Goal: Information Seeking & Learning: Learn about a topic

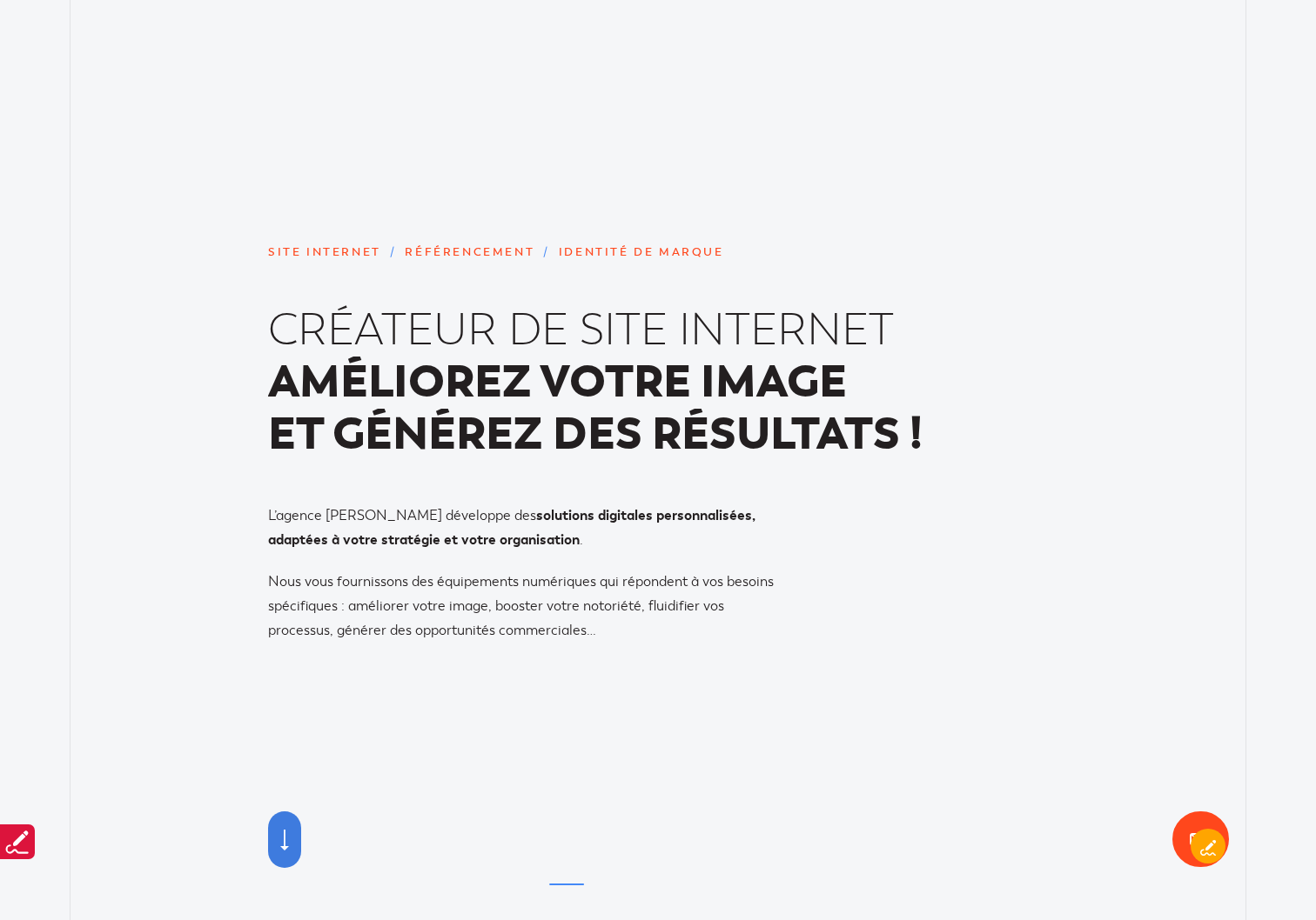
scroll to position [6031, 0]
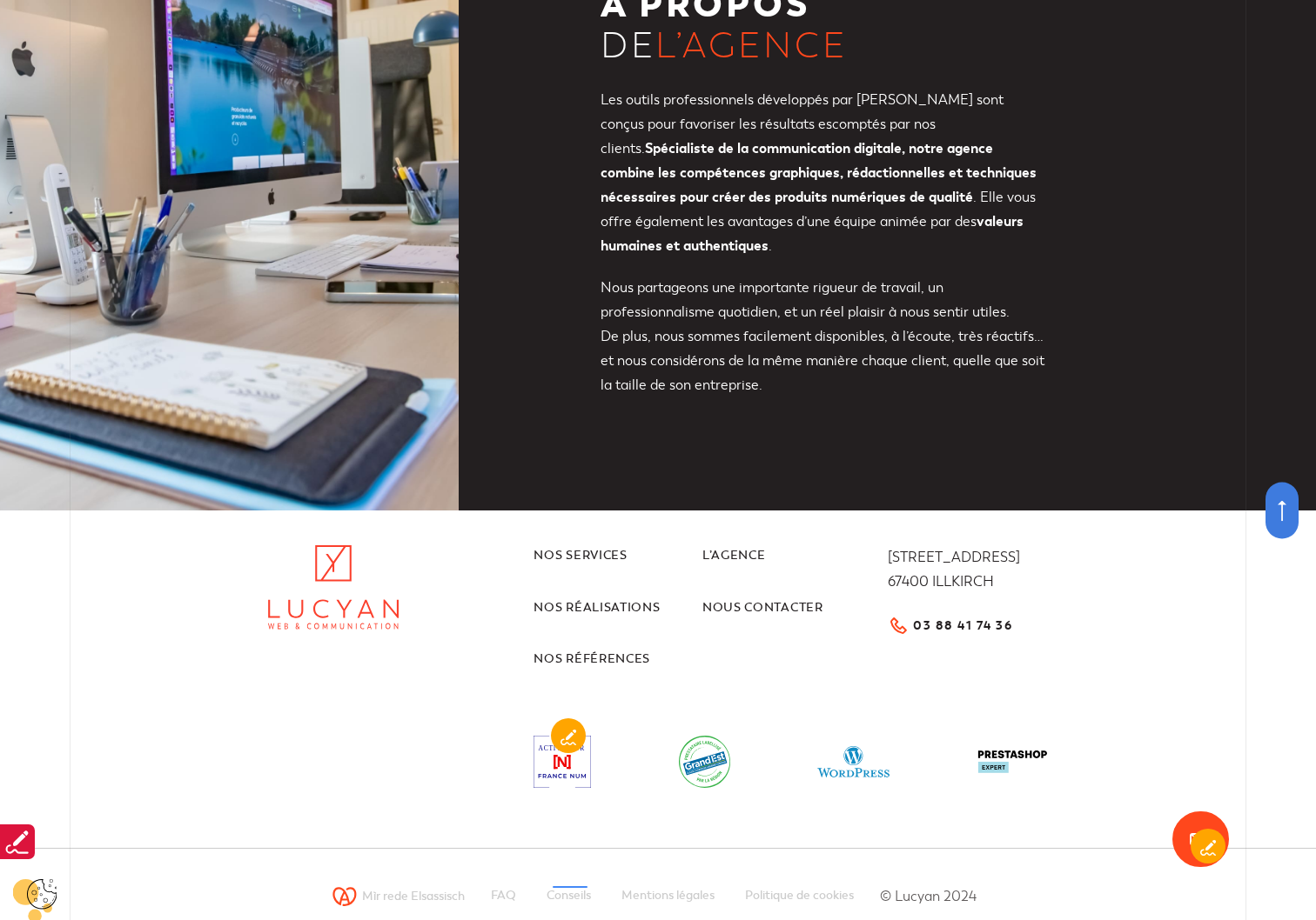
click at [570, 885] on link "Conseils" at bounding box center [568, 896] width 44 height 22
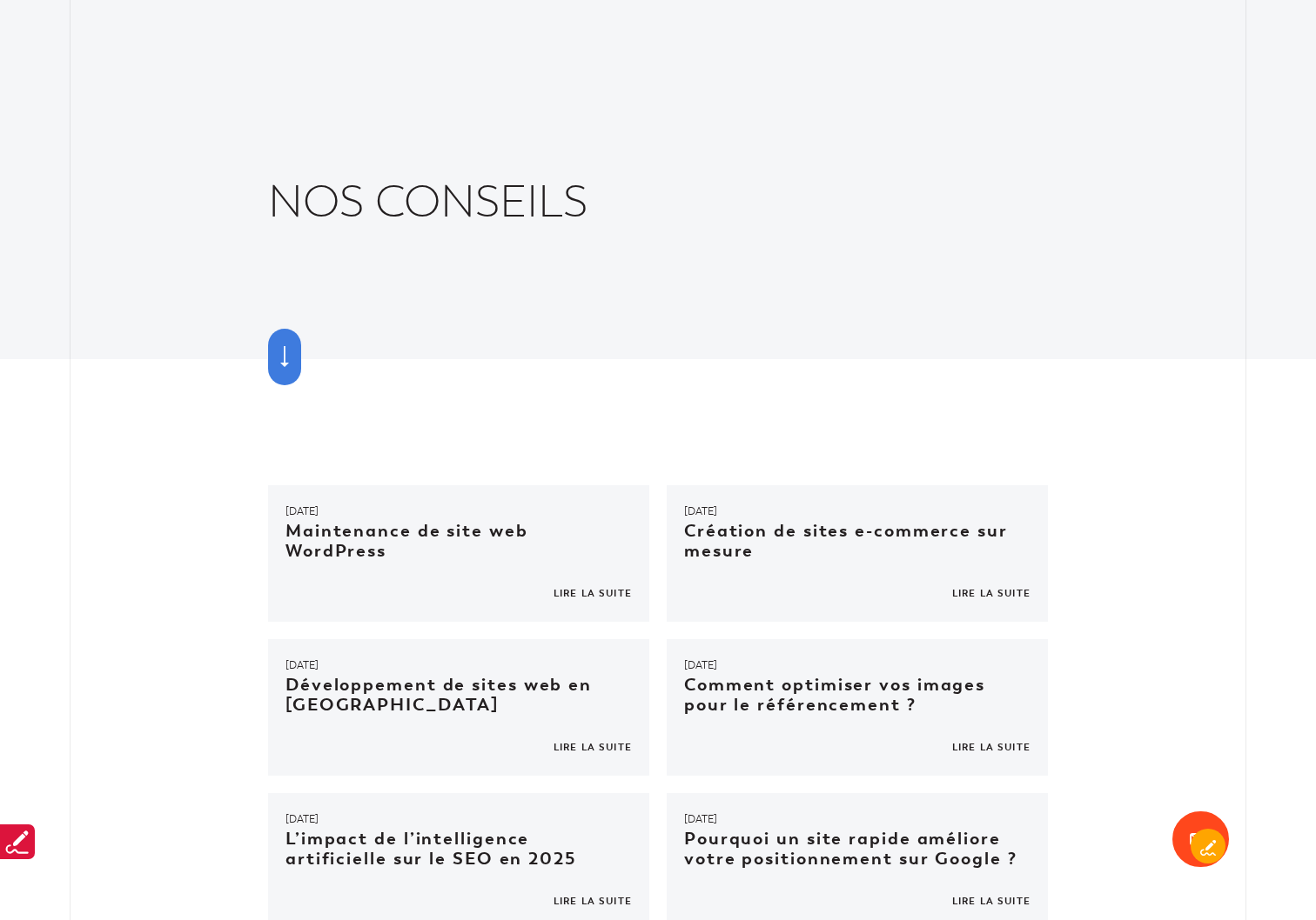
scroll to position [271, 0]
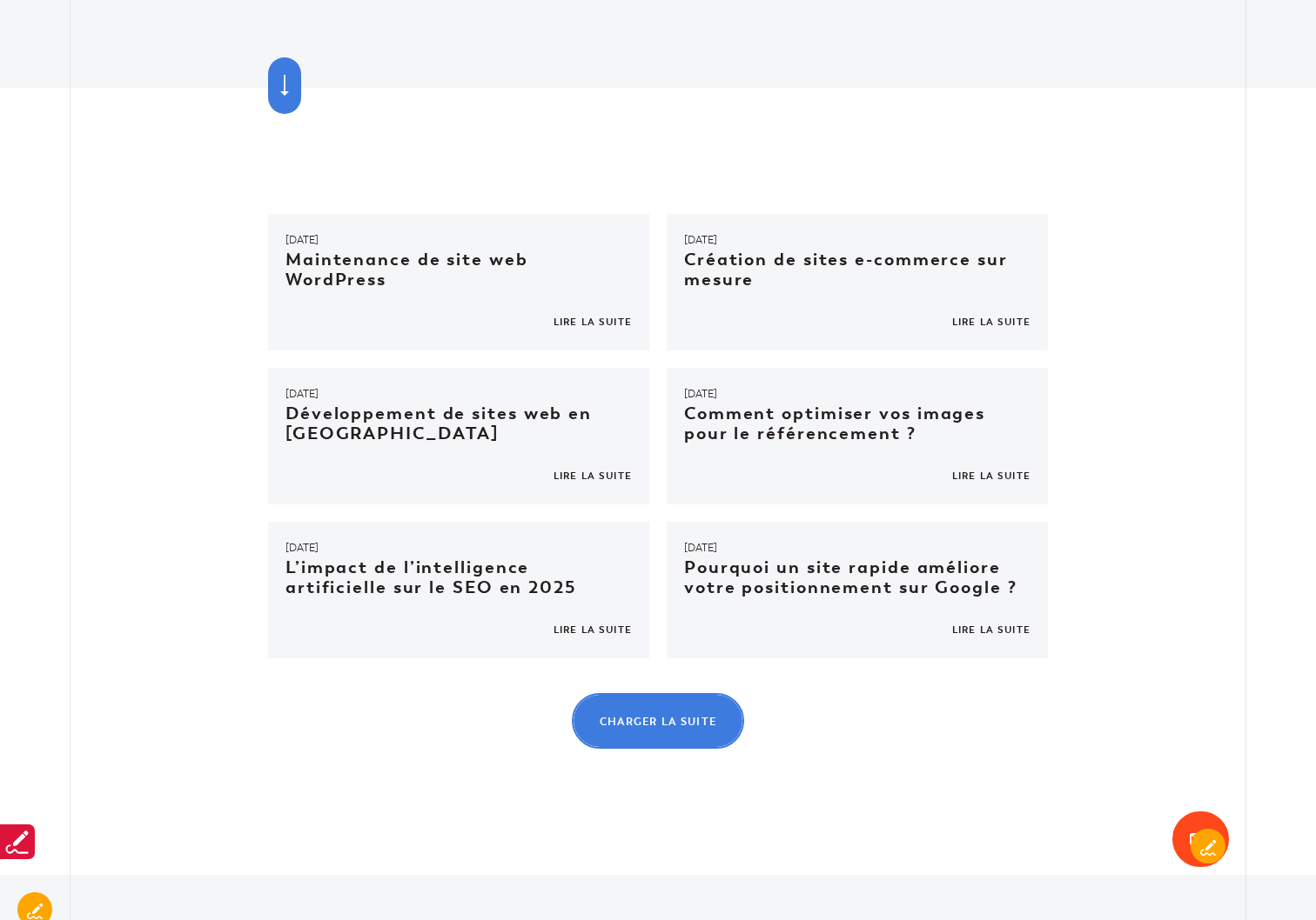
click at [681, 713] on link "Charger la suite" at bounding box center [658, 722] width 173 height 56
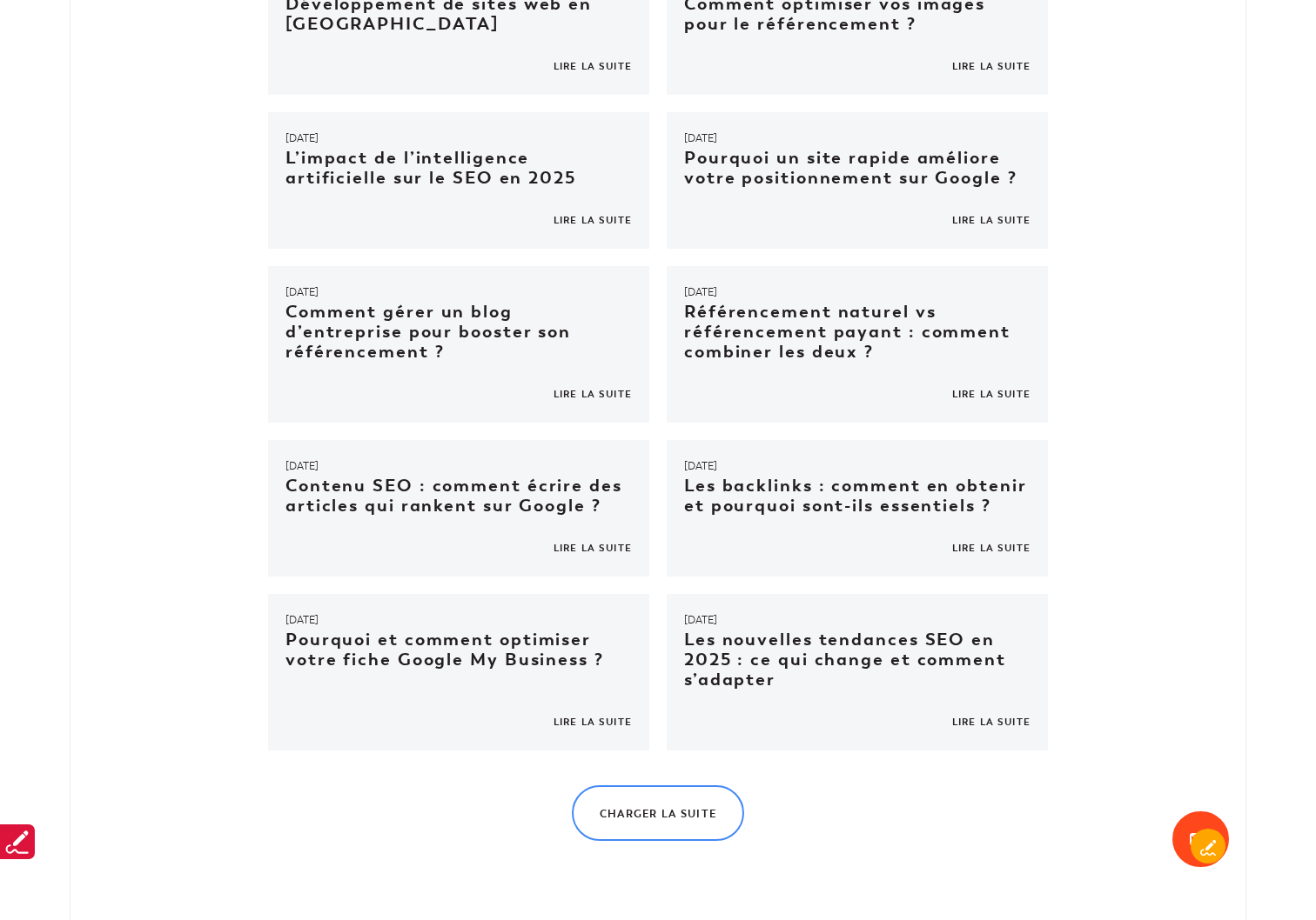
scroll to position [686, 0]
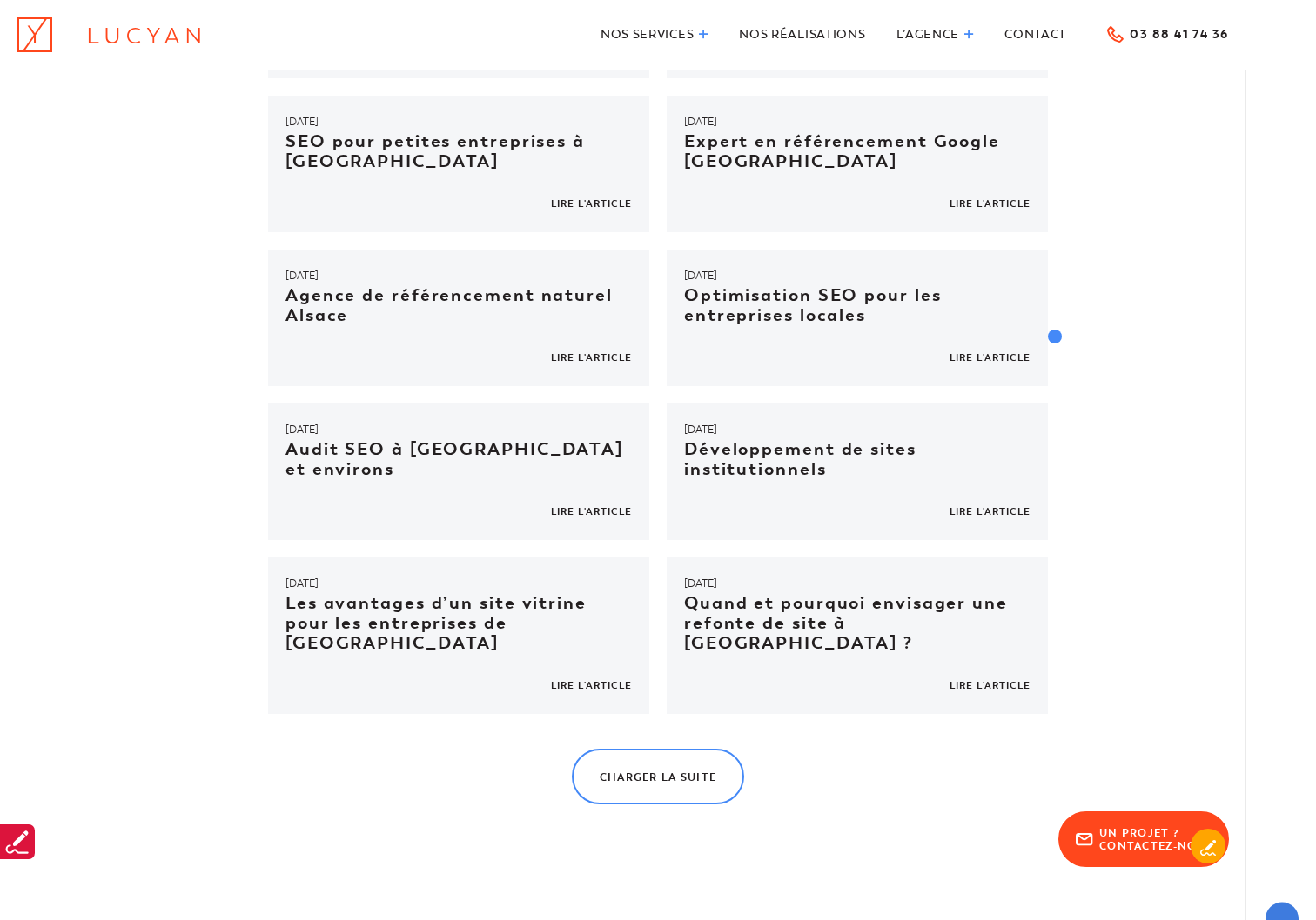
scroll to position [734, 0]
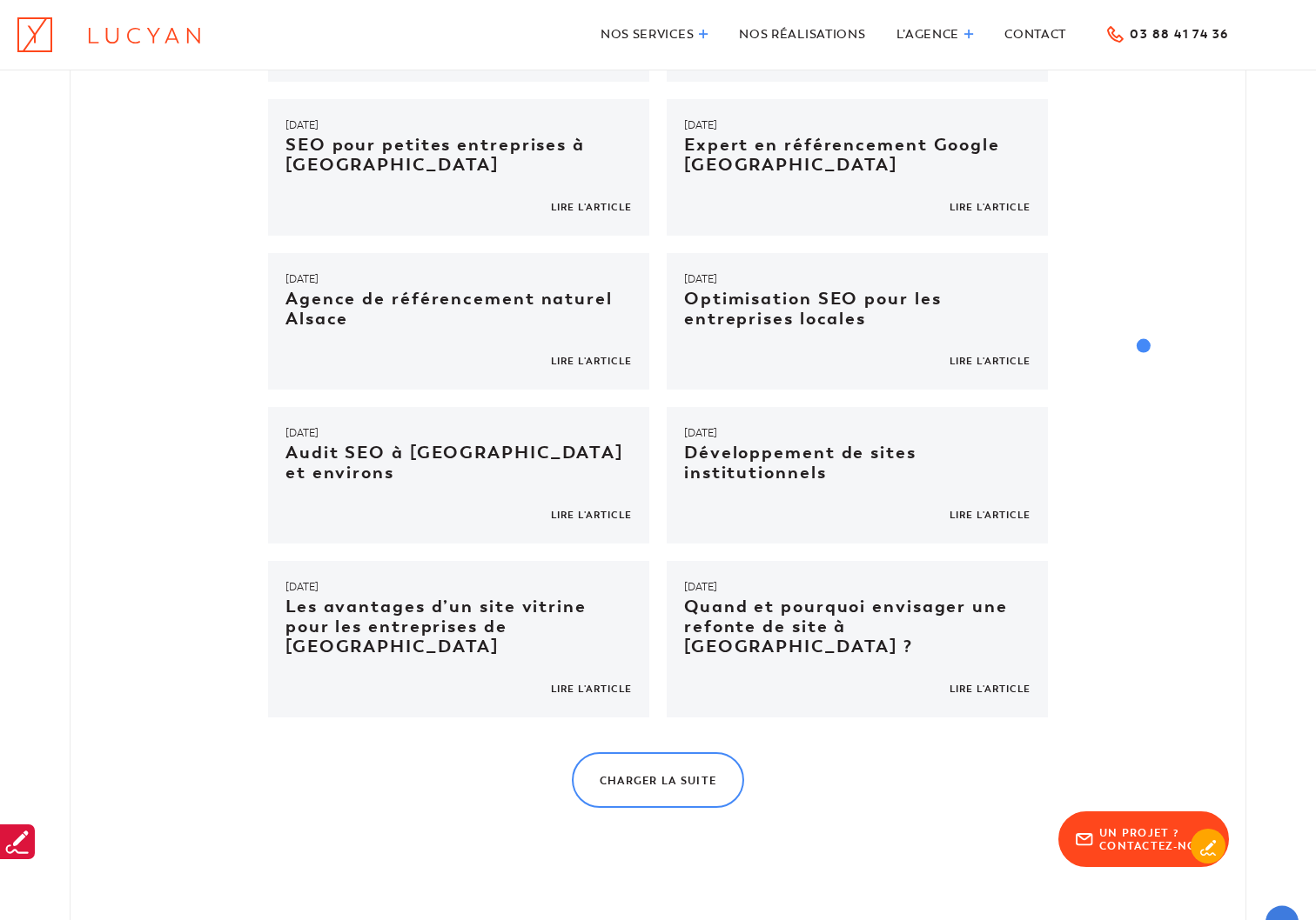
click at [1144, 344] on div "15 Mai. Conception de sites vitrine à Illkirch Lire l'article 11 Mai. Agence di…" at bounding box center [658, 280] width 1316 height 1057
